Goal: Information Seeking & Learning: Learn about a topic

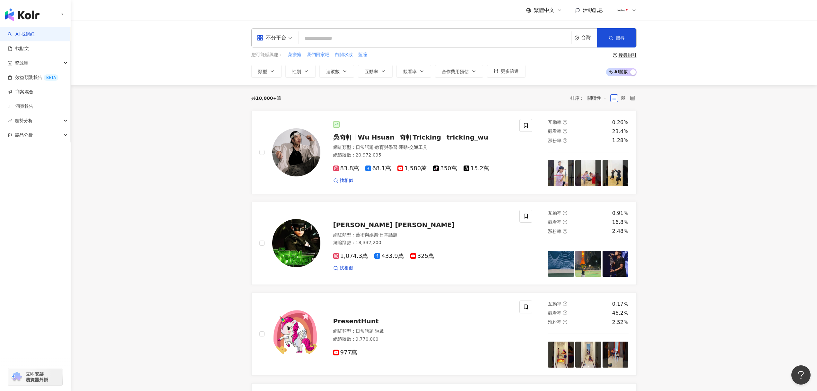
type input "***"
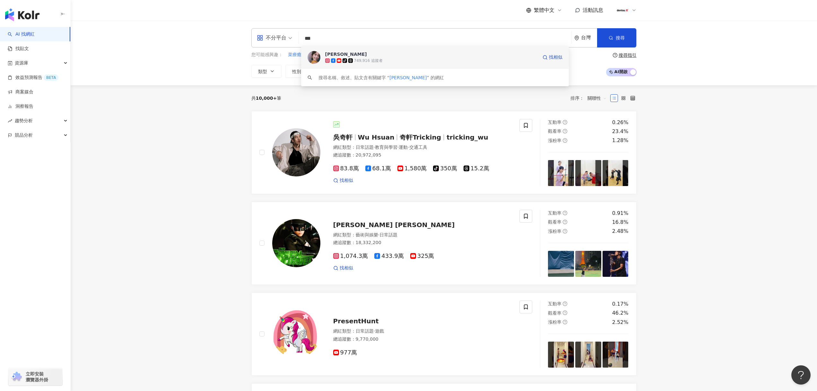
click at [384, 56] on span "[PERSON_NAME]" at bounding box center [431, 54] width 212 height 6
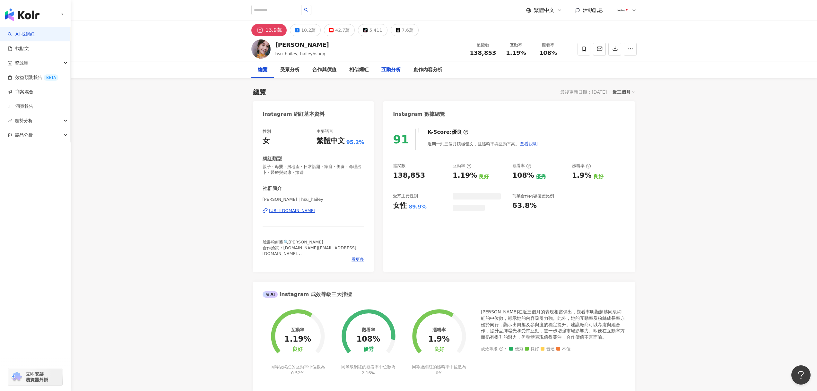
click at [388, 70] on div "互動分析" at bounding box center [390, 70] width 19 height 8
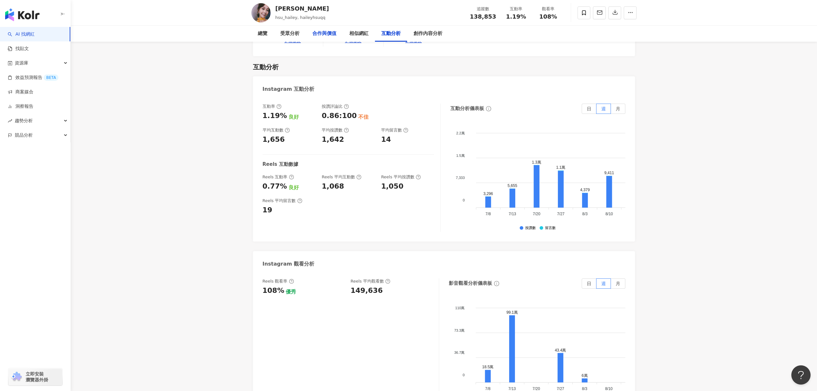
click at [336, 34] on div "合作與價值" at bounding box center [324, 34] width 24 height 8
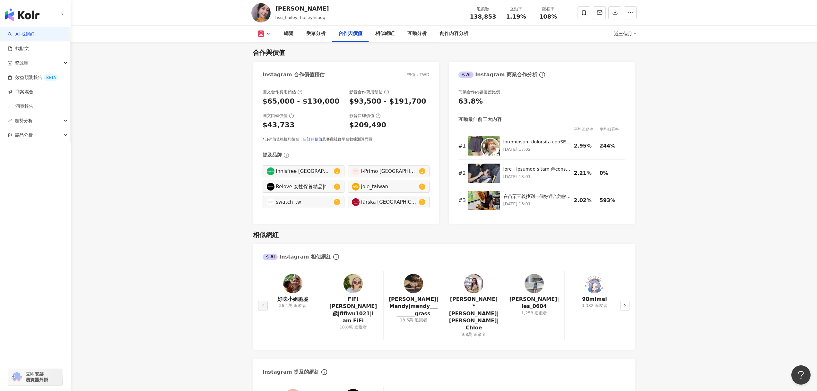
click at [266, 34] on icon at bounding box center [268, 33] width 5 height 5
click at [280, 79] on button "YouTube" at bounding box center [274, 75] width 39 height 9
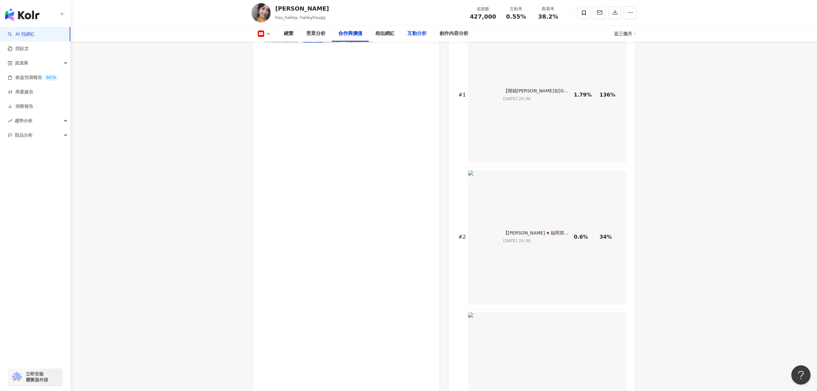
click at [413, 38] on div "互動分析" at bounding box center [417, 34] width 32 height 16
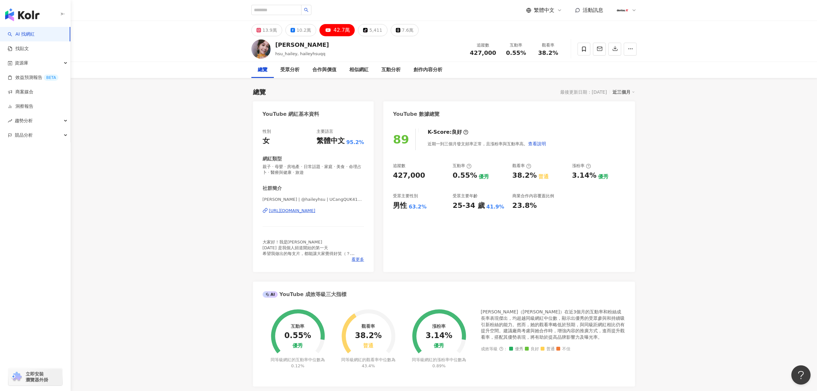
click at [265, 48] on img at bounding box center [260, 48] width 19 height 19
click at [283, 214] on div "[PERSON_NAME] | @haileyhsu | UCangQUK41PvVr608Zwnv86A [URL][DOMAIN_NAME]" at bounding box center [314, 216] width 102 height 38
click at [284, 212] on div "[URL][DOMAIN_NAME]" at bounding box center [292, 211] width 47 height 6
click at [310, 168] on span "親子 · 母嬰 · 房地產 · 日常話題 · 家庭 · 美食 · 命理占卜 · 醫療與健康 · 旅遊" at bounding box center [314, 170] width 102 height 12
